Goal: Task Accomplishment & Management: Manage account settings

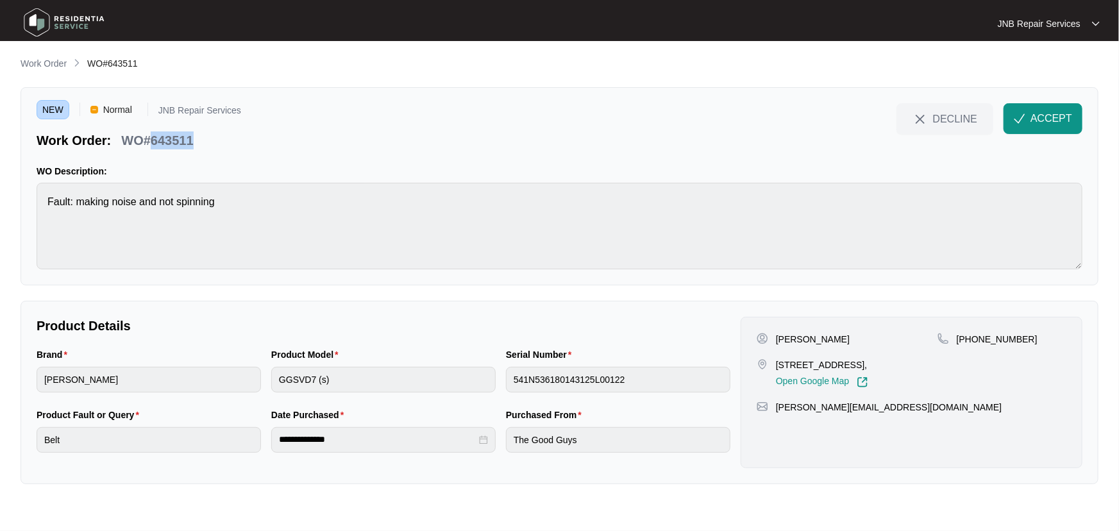
drag, startPoint x: 194, startPoint y: 142, endPoint x: 153, endPoint y: 140, distance: 41.7
click at [153, 140] on div "WO#643511" at bounding box center [157, 138] width 82 height 22
copy p "643511"
drag, startPoint x: 864, startPoint y: 341, endPoint x: 775, endPoint y: 341, distance: 88.5
click at [775, 341] on div "[PERSON_NAME]" at bounding box center [847, 339] width 181 height 13
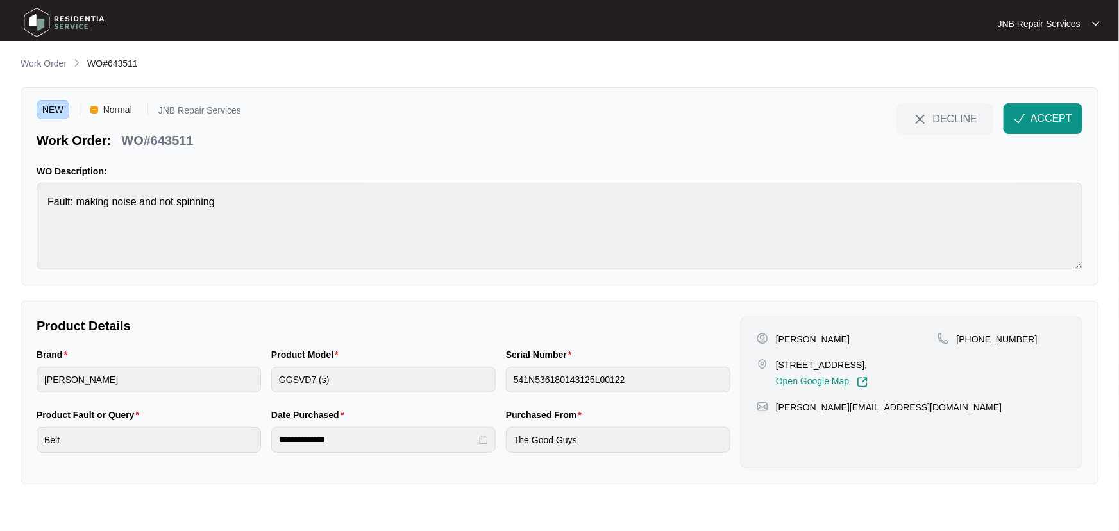
copy p "[PERSON_NAME]"
drag, startPoint x: 814, startPoint y: 381, endPoint x: 777, endPoint y: 362, distance: 42.2
click at [777, 362] on p "[STREET_ADDRESS]," at bounding box center [822, 364] width 92 height 13
copy p "[STREET_ADDRESS],"
drag, startPoint x: 1020, startPoint y: 342, endPoint x: 973, endPoint y: 341, distance: 46.2
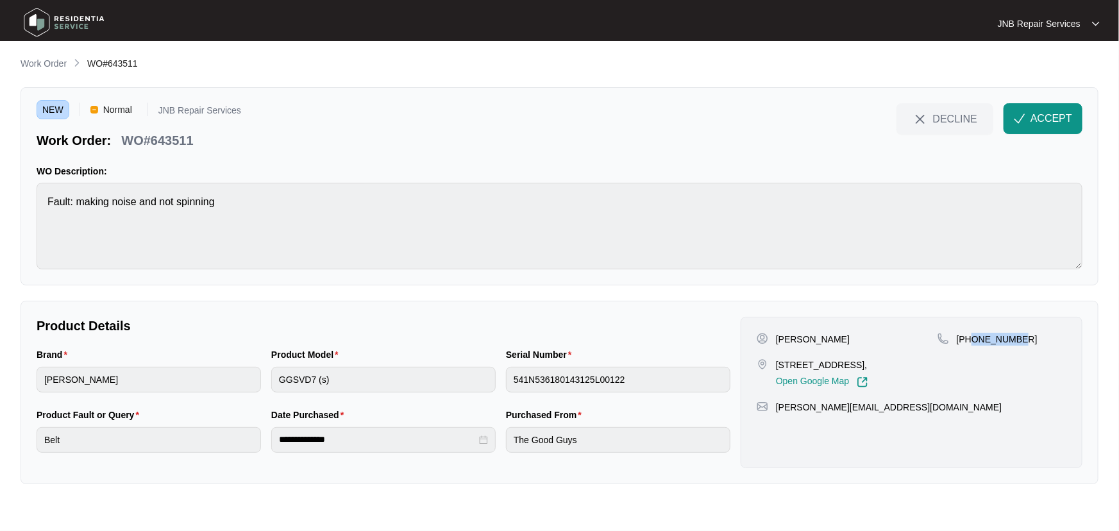
click at [973, 341] on div "[PHONE_NUMBER]" at bounding box center [1002, 339] width 129 height 13
copy p "468635359"
click at [641, 288] on div "**********" at bounding box center [560, 270] width 1078 height 428
click at [268, 383] on div "Product Model GGSVD7 (s)" at bounding box center [383, 378] width 235 height 60
click at [1038, 112] on span "ACCEPT" at bounding box center [1052, 118] width 42 height 15
